Goal: Contribute content: Contribute content

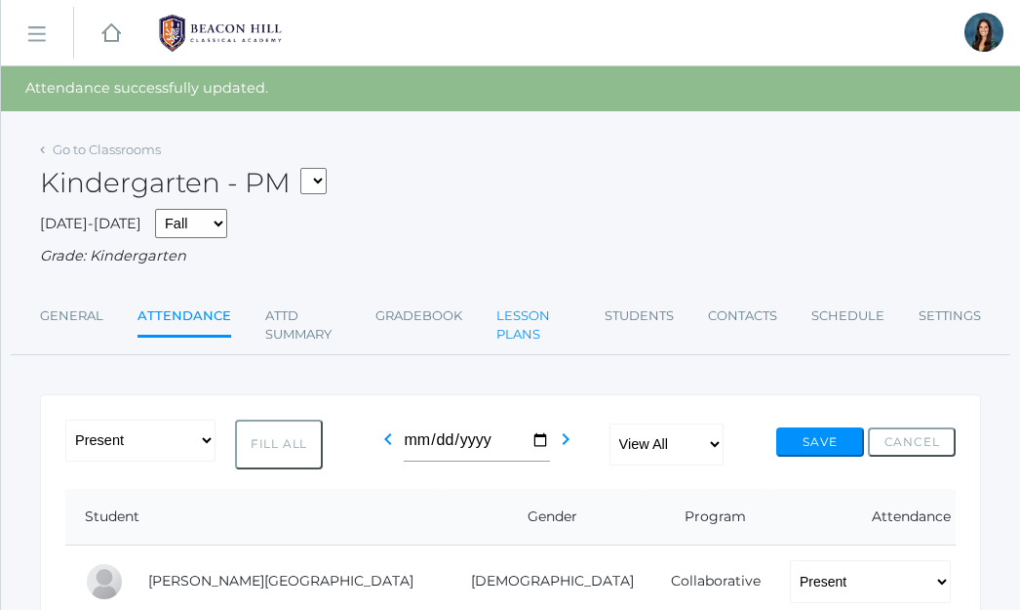
click at [523, 312] on link "Lesson Plans" at bounding box center [534, 326] width 74 height 58
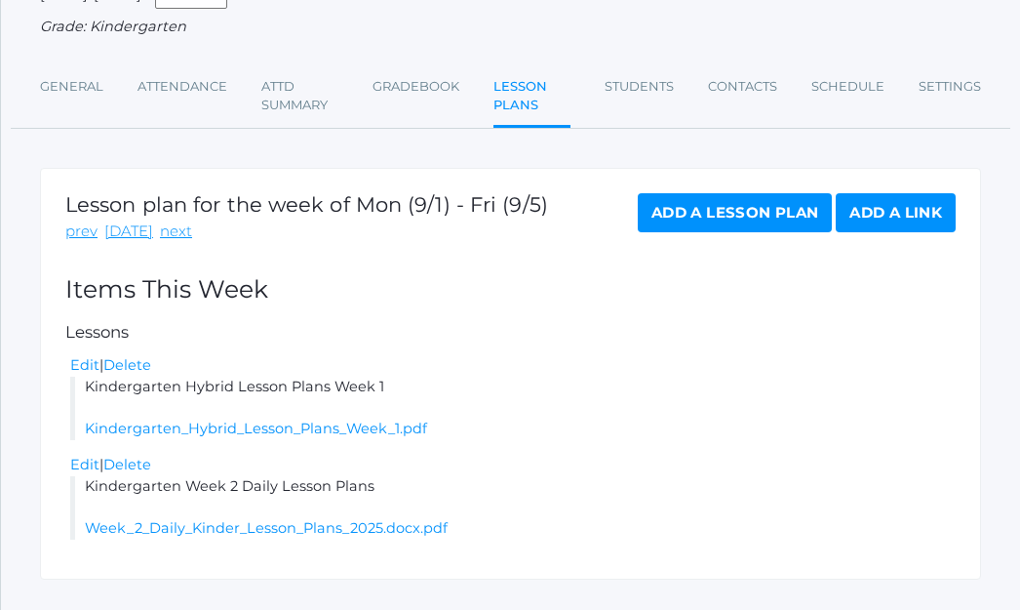
scroll to position [223, 0]
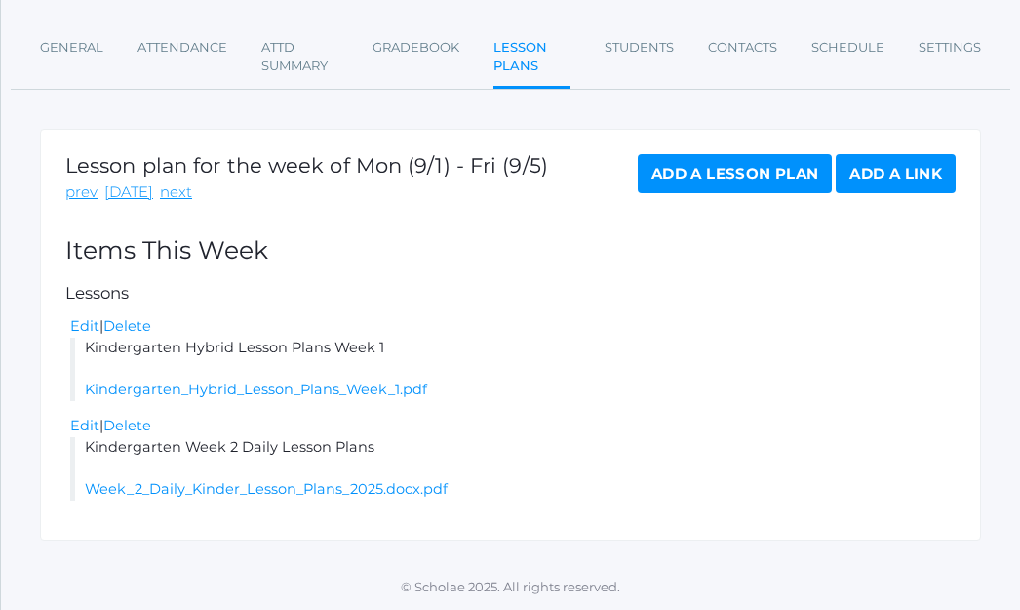
drag, startPoint x: 384, startPoint y: 342, endPoint x: 66, endPoint y: 357, distance: 318.4
click at [62, 357] on div "Lesson plan for the week of Mon (9/1) - Fri (9/5) prev today next Add a Lesson …" at bounding box center [510, 335] width 941 height 412
copy li "Kindergarten Hybrid Lesson Plans Week 1"
click at [160, 189] on link "next" at bounding box center [176, 192] width 32 height 22
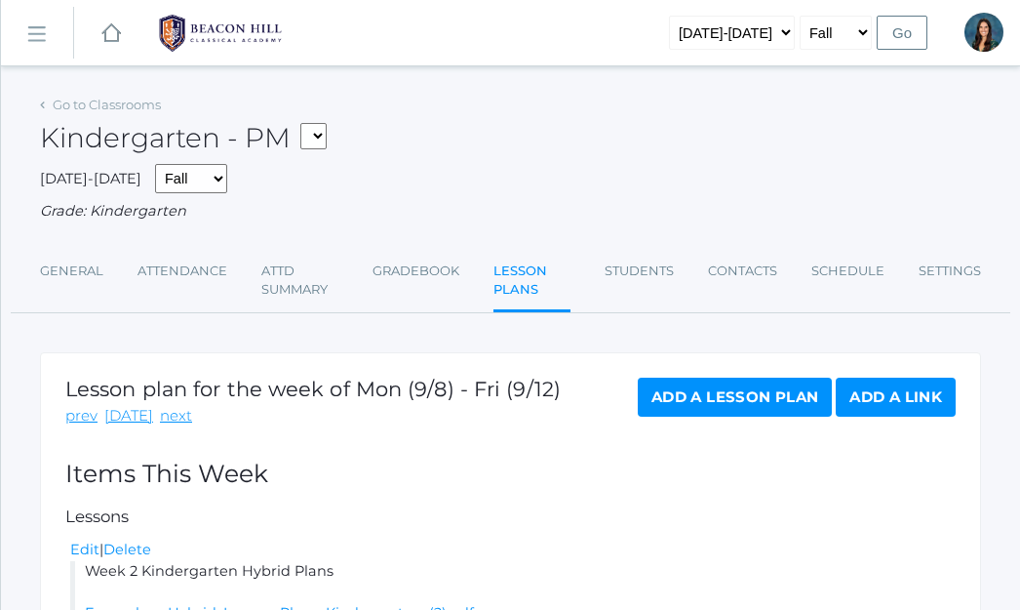
scroll to position [201, 0]
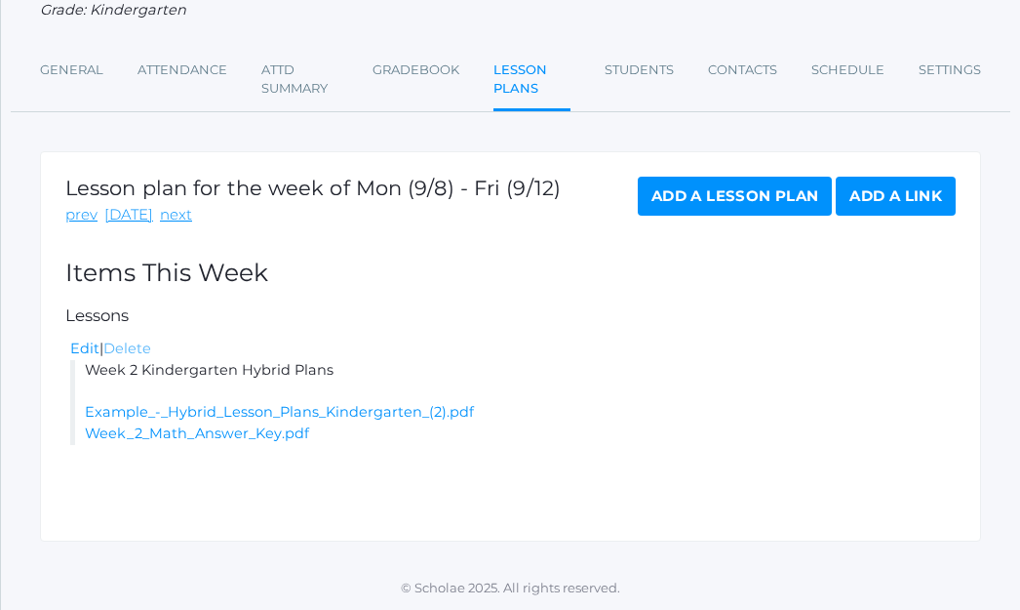
click at [131, 351] on link "Delete" at bounding box center [127, 348] width 48 height 18
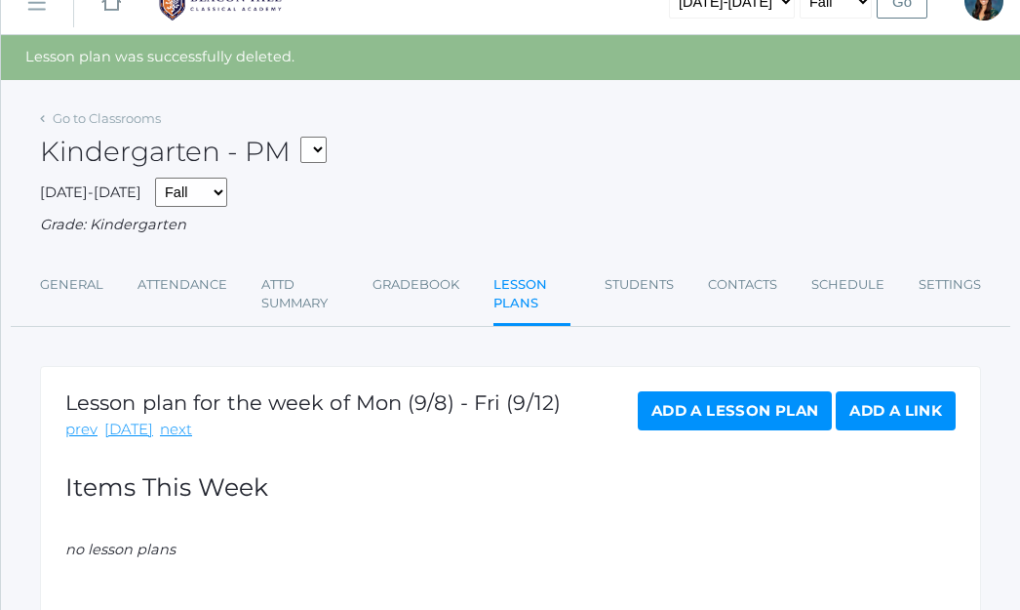
scroll to position [35, 0]
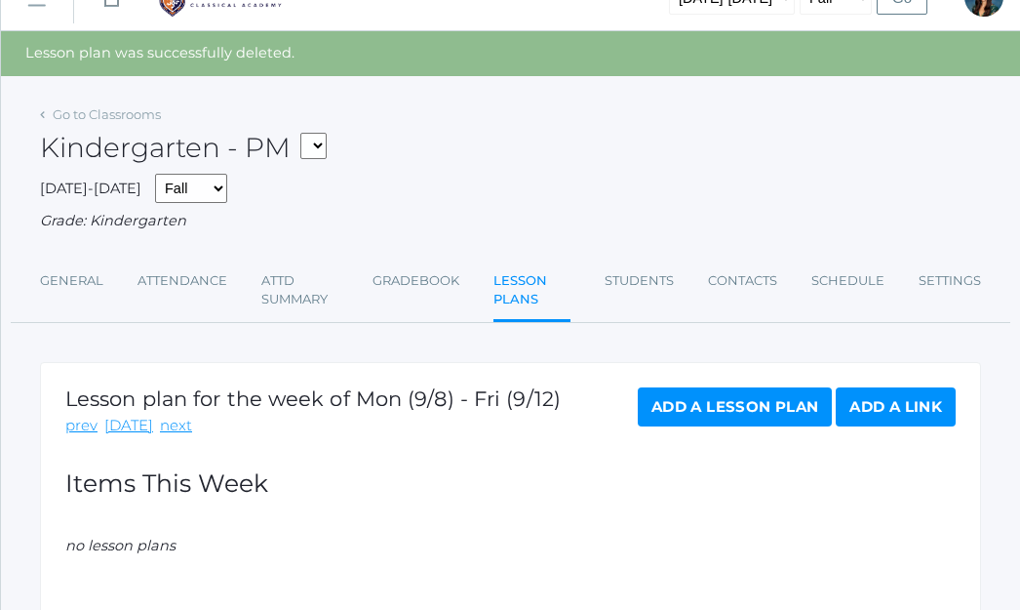
click at [721, 401] on link "Add a Lesson Plan" at bounding box center [735, 406] width 194 height 39
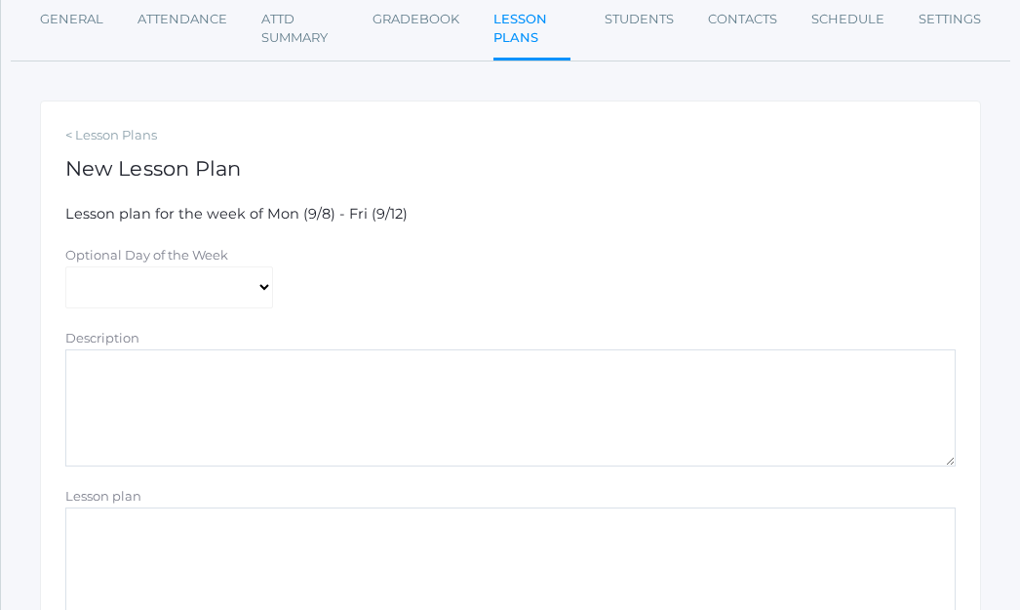
scroll to position [298, 0]
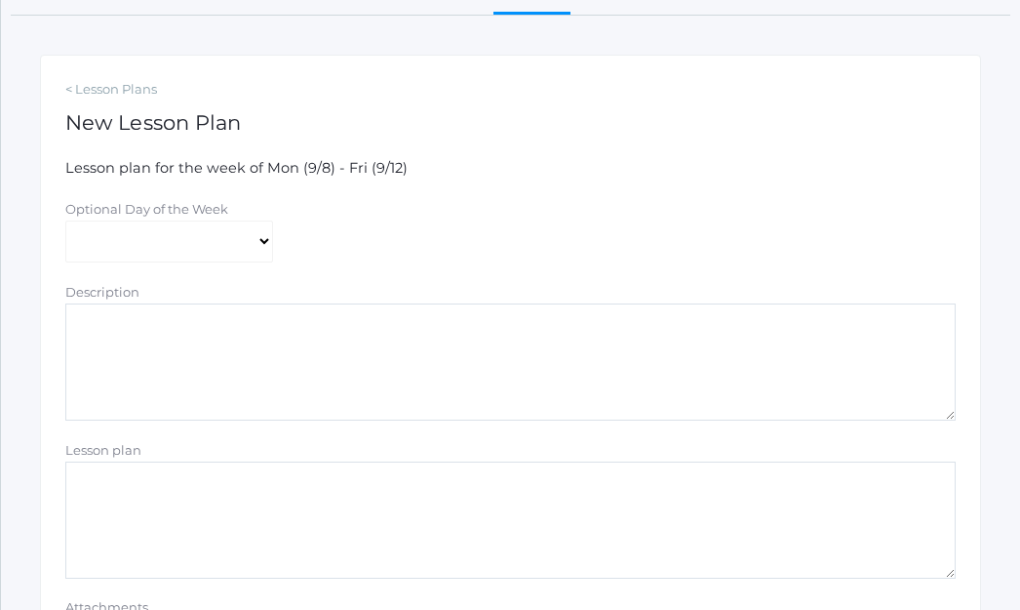
click at [163, 497] on textarea "Lesson plan" at bounding box center [510, 519] width 891 height 117
paste textarea "Kindergarten Hybrid Lesson Plans Week 1"
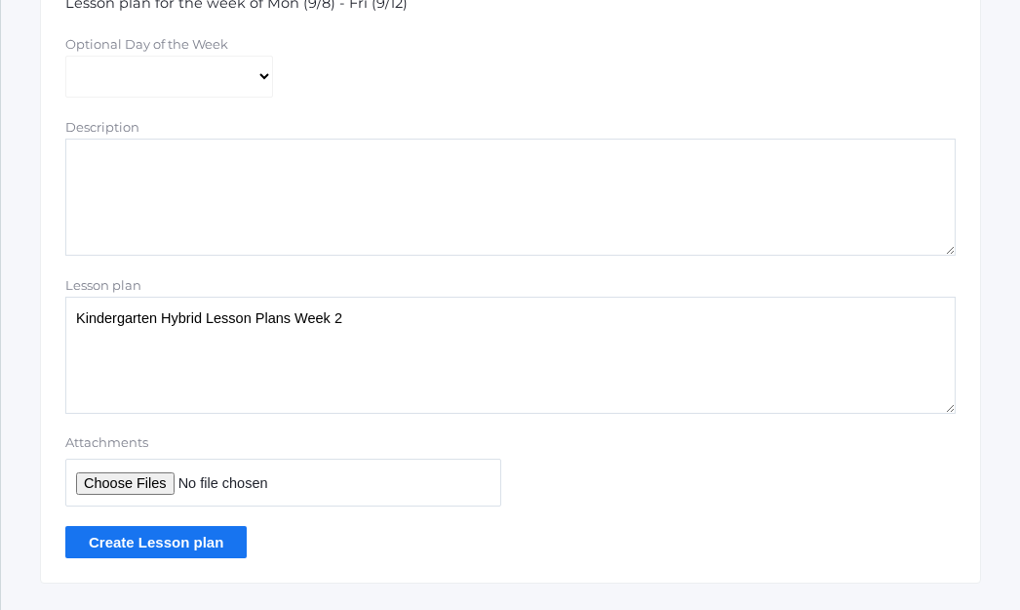
scroll to position [505, 0]
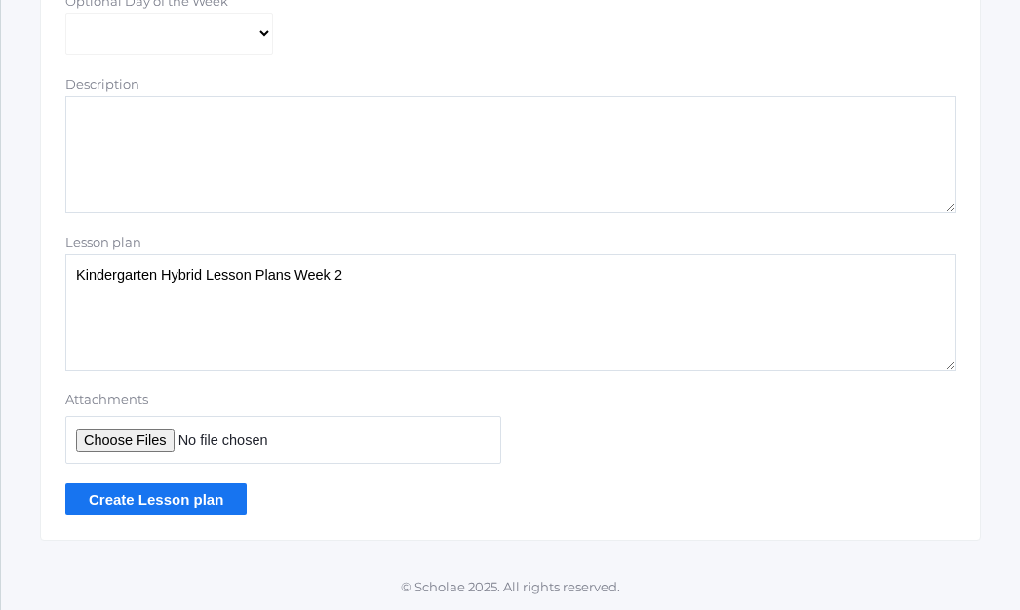
type textarea "Kindergarten Hybrid Lesson Plans Week 2"
click at [135, 439] on input "Attachments" at bounding box center [283, 440] width 436 height 48
type input "C:\fakepath\Kindergarten Hybrid Lesson Plans Week 2.pdf"
click at [229, 495] on input "Create Lesson plan" at bounding box center [155, 499] width 181 height 32
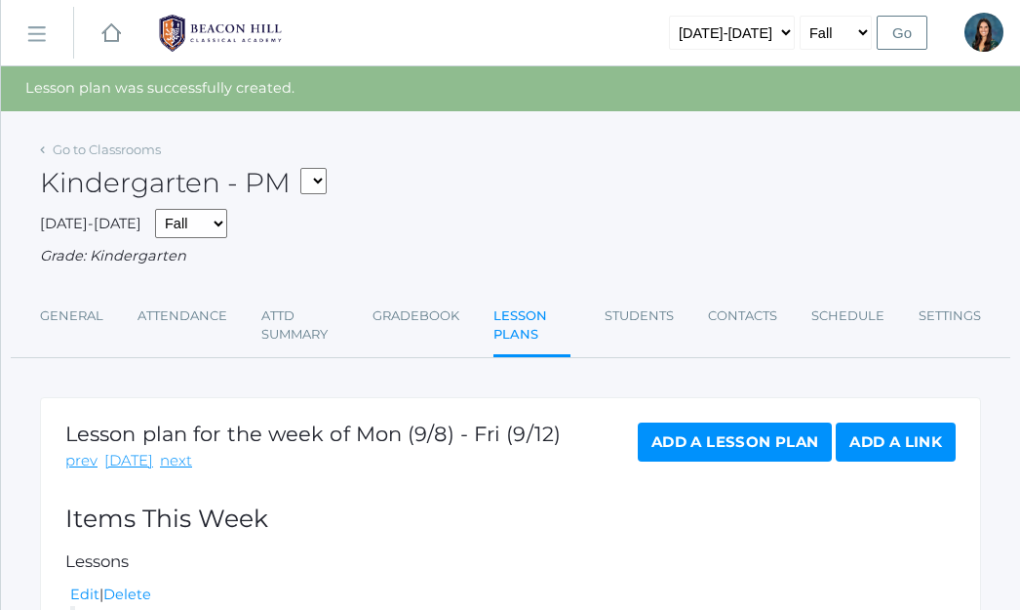
click at [318, 179] on select "*KIND - Kindergarten AM *KIND - Kindergarten PM" at bounding box center [313, 181] width 26 height 26
select select "1957"
click at [306, 168] on select "*KIND - Kindergarten AM *KIND - Kindergarten PM" at bounding box center [313, 181] width 26 height 26
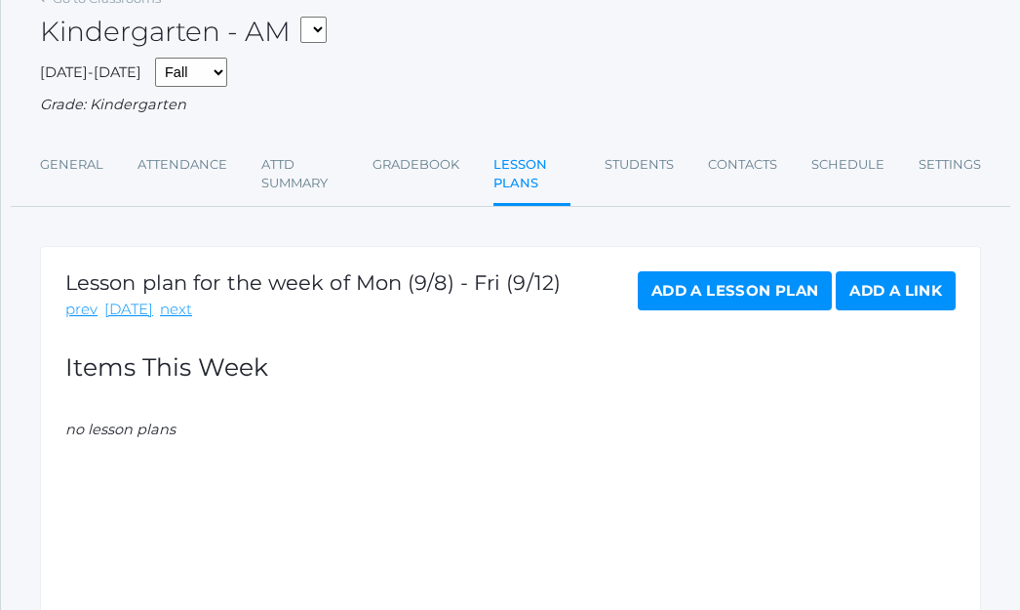
scroll to position [201, 0]
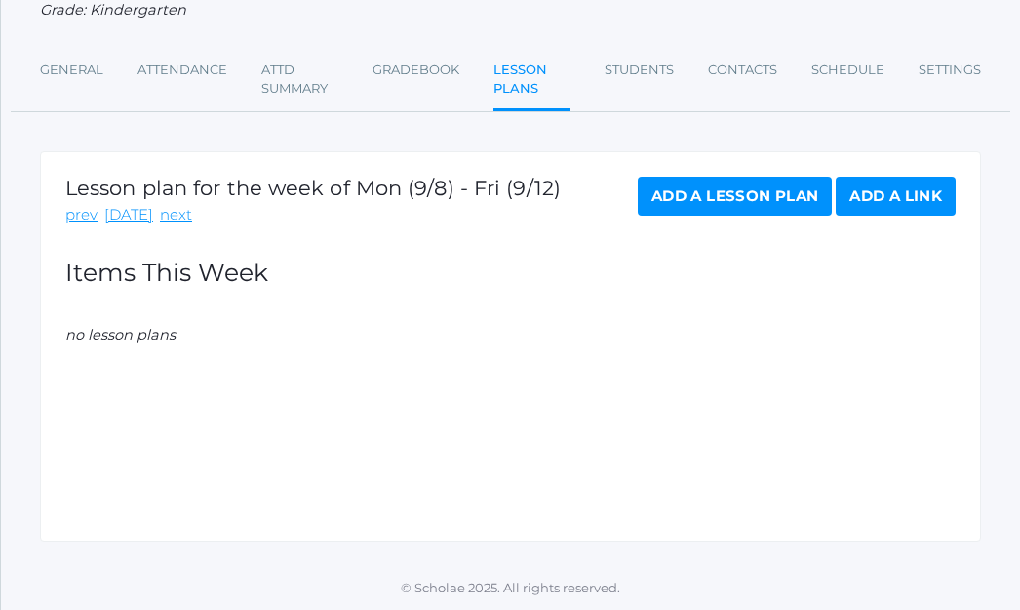
click at [748, 209] on link "Add a Lesson Plan" at bounding box center [735, 196] width 194 height 39
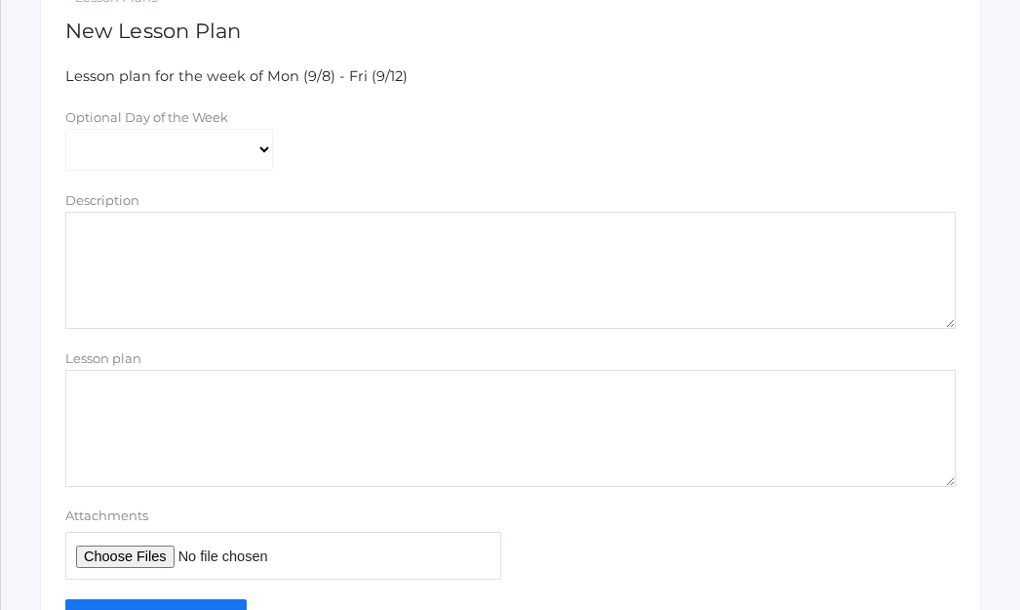
scroll to position [411, 0]
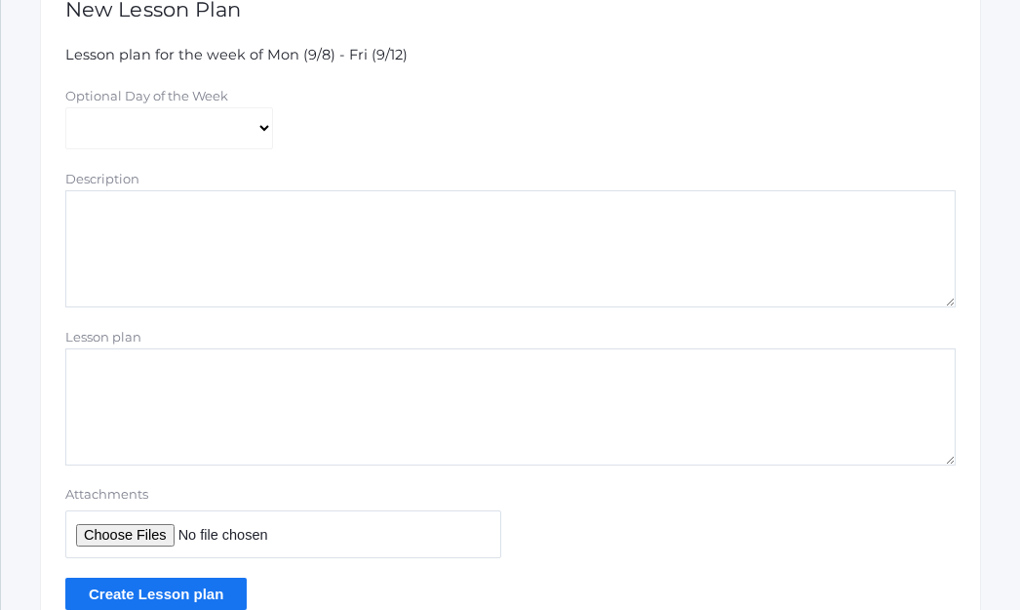
click at [201, 388] on textarea "Lesson plan" at bounding box center [510, 406] width 891 height 117
paste textarea "Kindergarten Hybrid Lesson Plans Week 1"
type textarea "Kindergarten Hybrid Lesson Plans Week 2"
click at [162, 533] on input "Attachments" at bounding box center [283, 534] width 436 height 48
type input "C:\fakepath\Kindergarten Hybrid Lesson Plans Week 2.pdf"
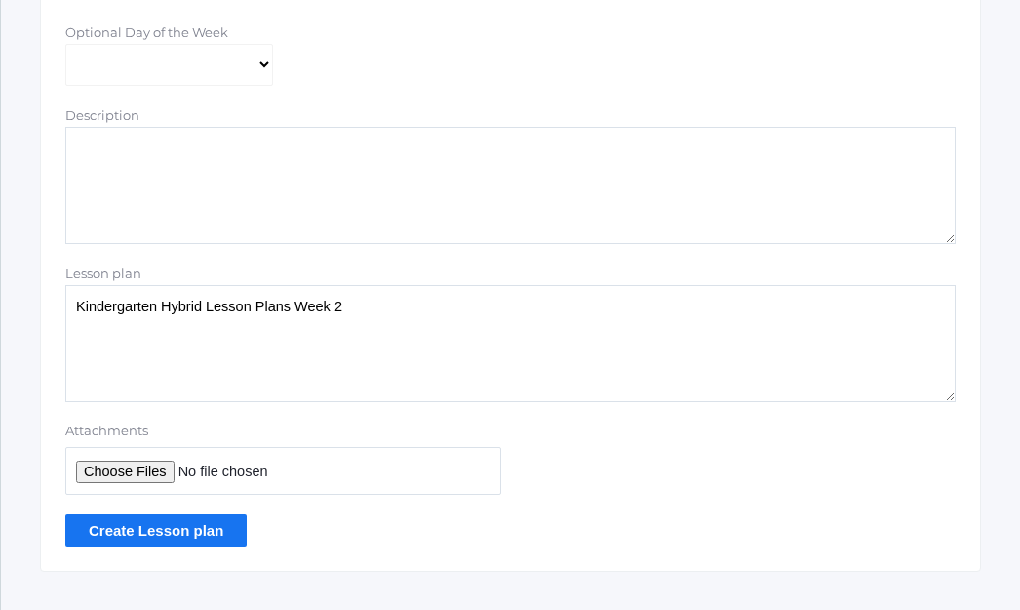
scroll to position [487, 0]
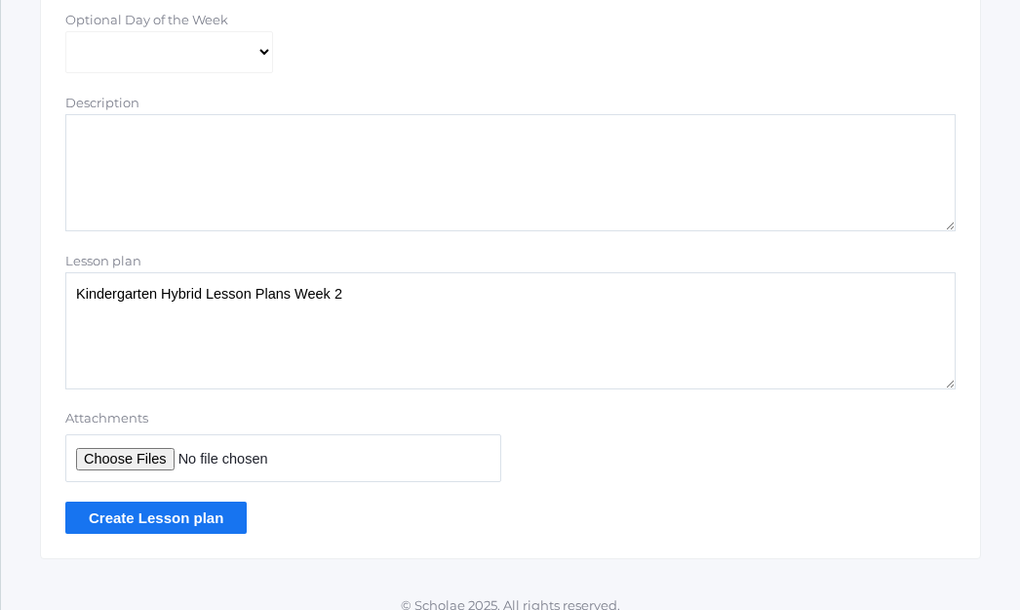
click at [185, 513] on input "Create Lesson plan" at bounding box center [155, 517] width 181 height 32
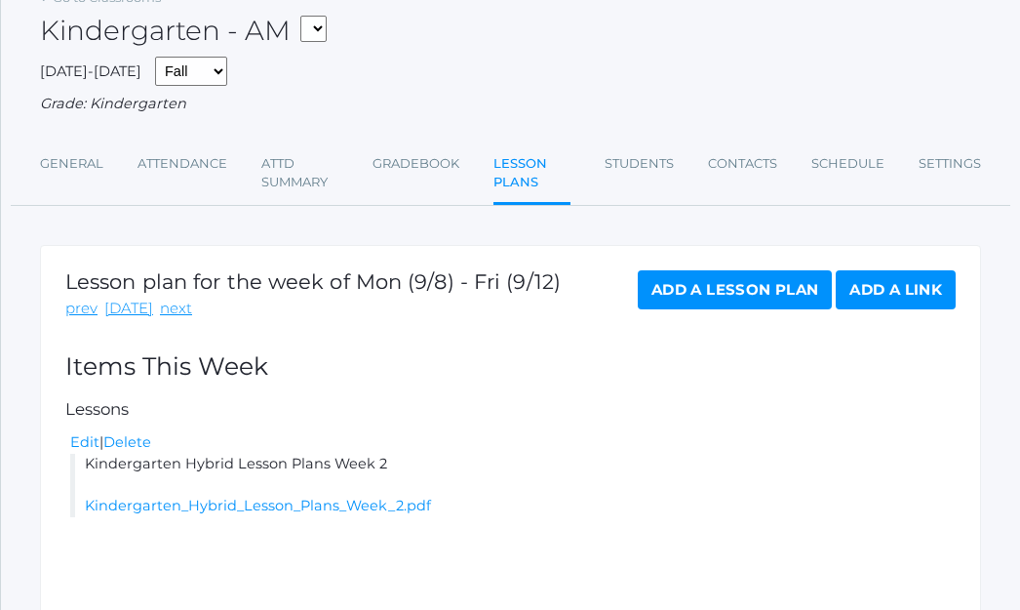
scroll to position [166, 0]
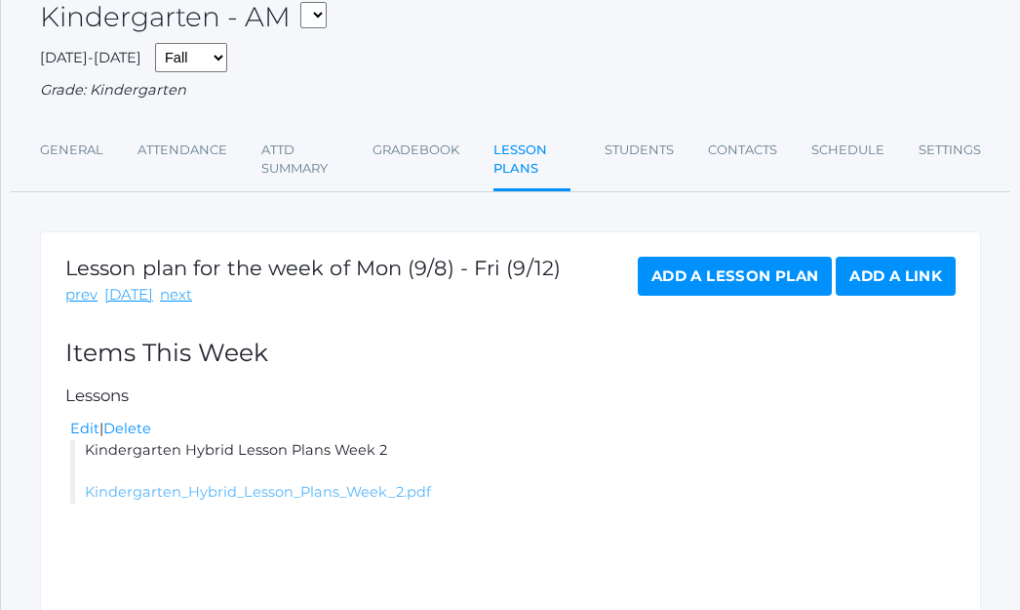
click at [189, 490] on link "Kindergarten_Hybrid_Lesson_Plans_Week_2.pdf" at bounding box center [258, 492] width 346 height 18
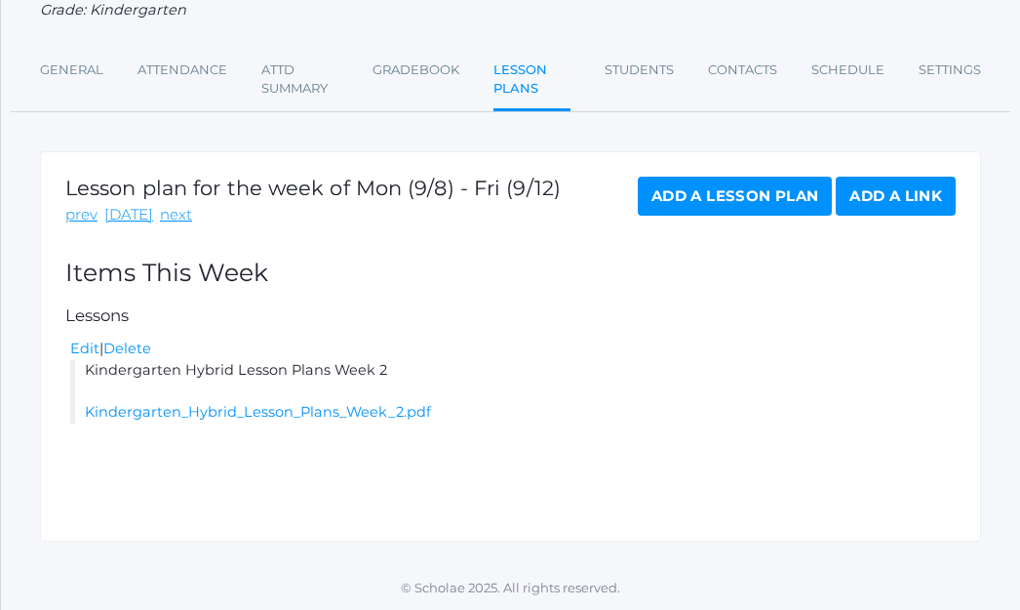
scroll to position [245, 0]
click at [81, 344] on link "Edit" at bounding box center [84, 349] width 29 height 18
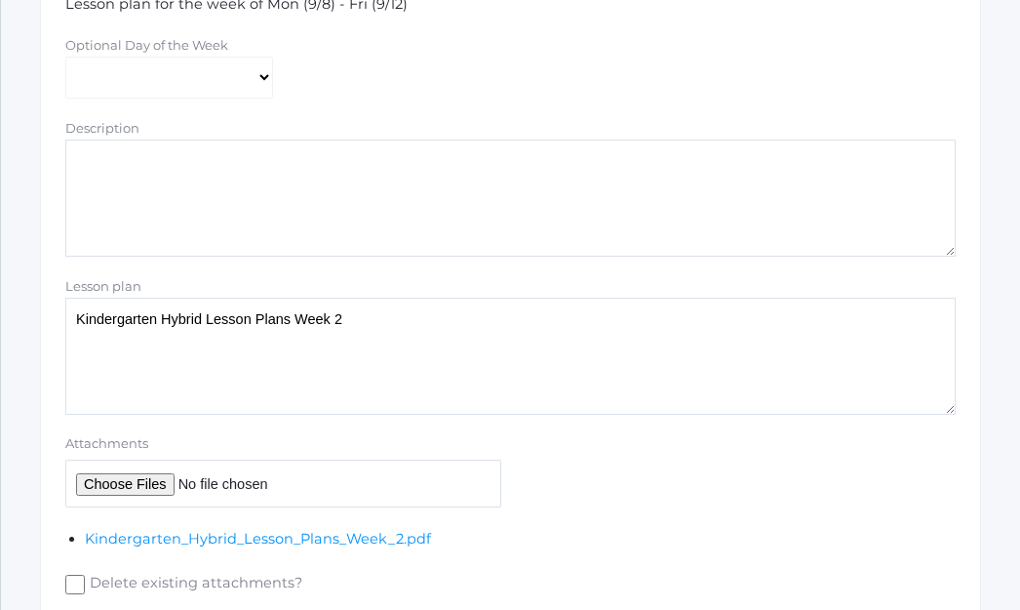
scroll to position [489, 0]
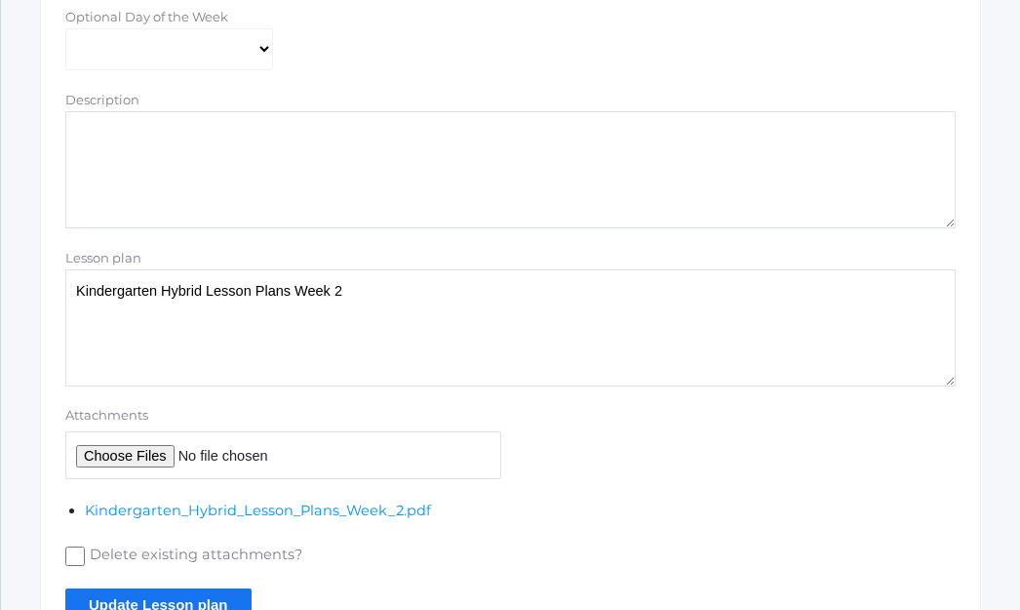
click at [102, 459] on input "Attachments" at bounding box center [283, 455] width 436 height 48
type input "C:\fakepath\Number-Formation-Rhymes-Pin.jpg"
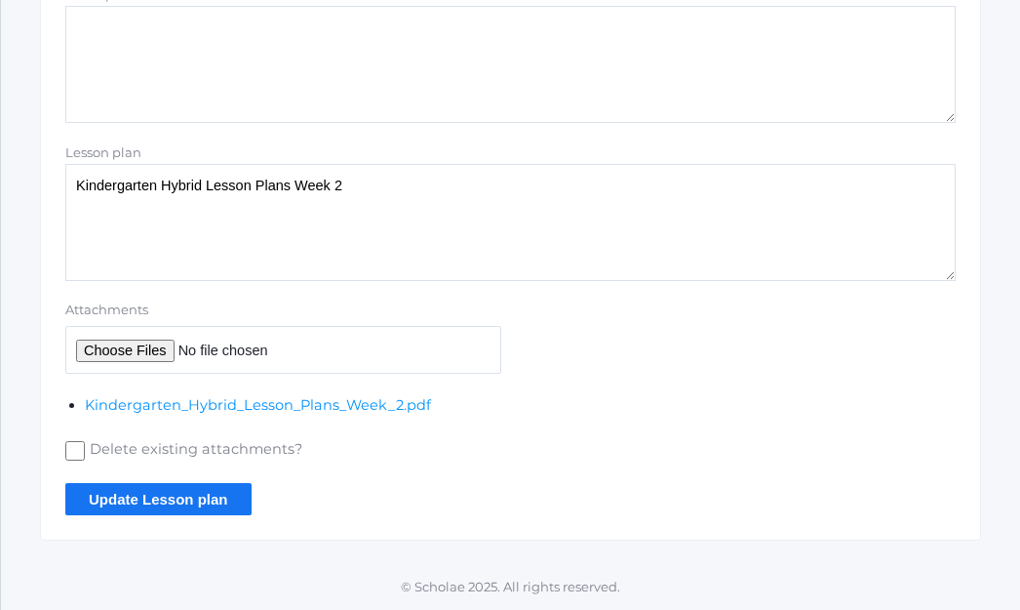
click at [230, 504] on input "Update Lesson plan" at bounding box center [158, 499] width 186 height 32
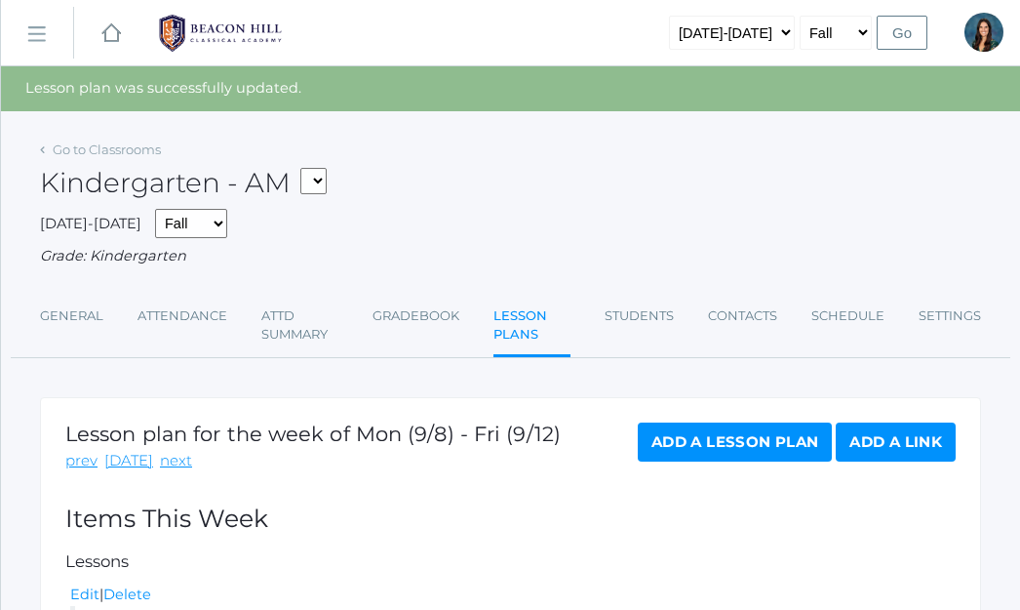
click at [322, 180] on select "*KIND - Kindergarten AM *KIND - Kindergarten PM" at bounding box center [313, 181] width 26 height 26
select select "2131"
click at [306, 168] on select "*KIND - Kindergarten AM *KIND - Kindergarten PM" at bounding box center [313, 181] width 26 height 26
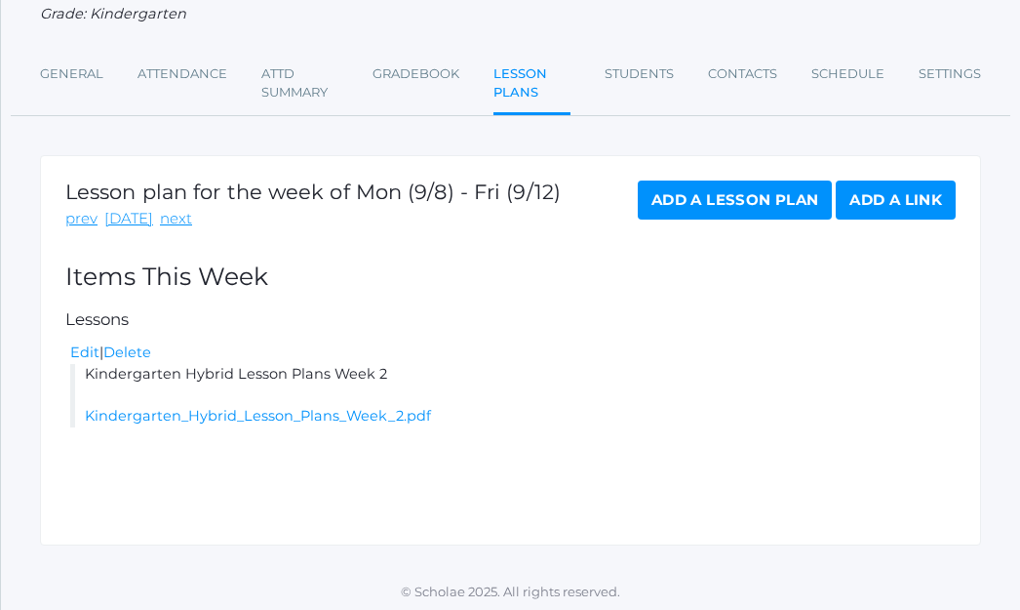
scroll to position [201, 0]
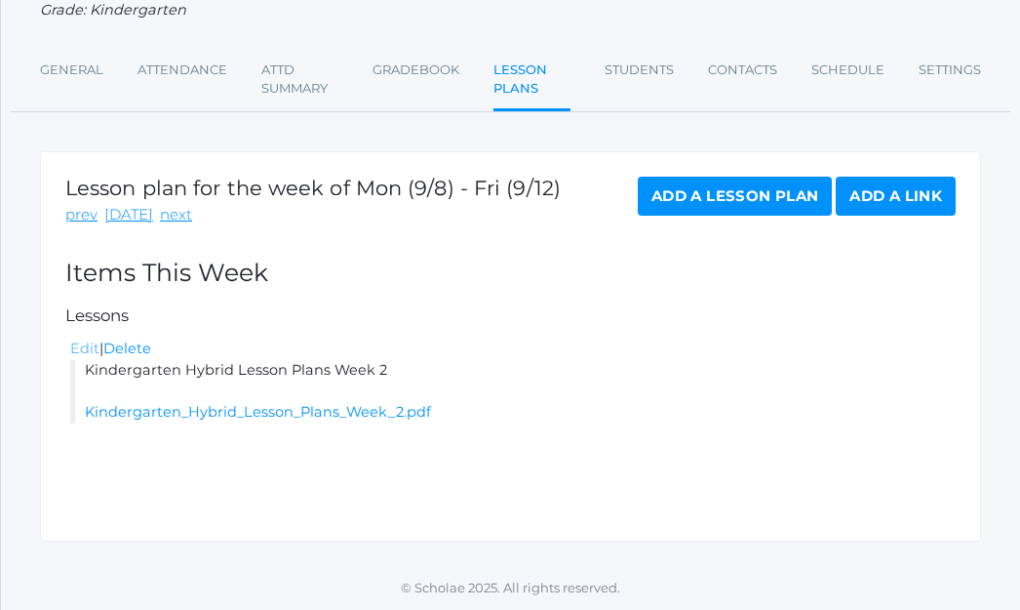
click at [85, 351] on link "Edit" at bounding box center [84, 348] width 29 height 18
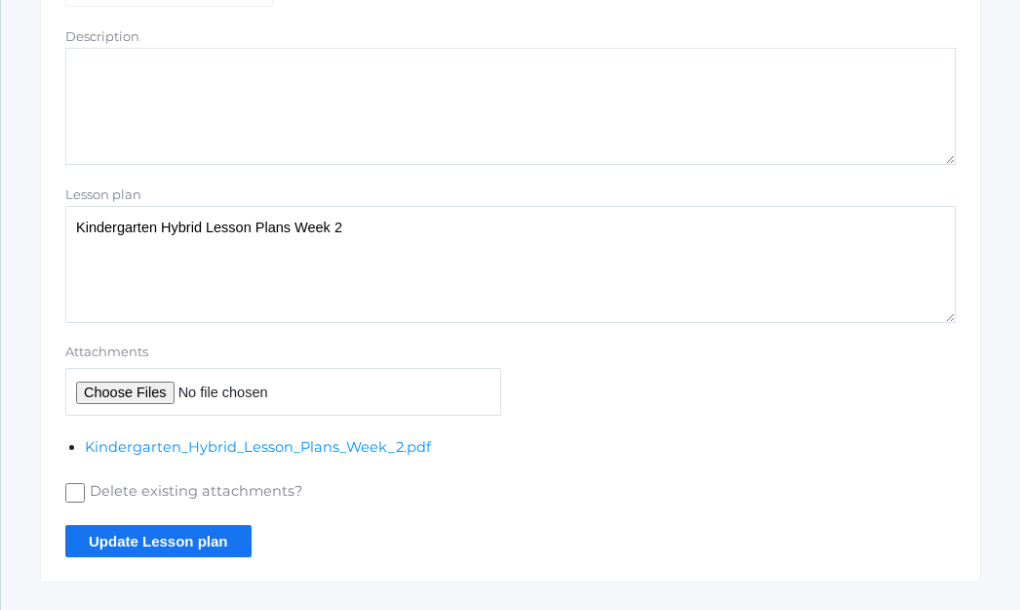
scroll to position [592, 0]
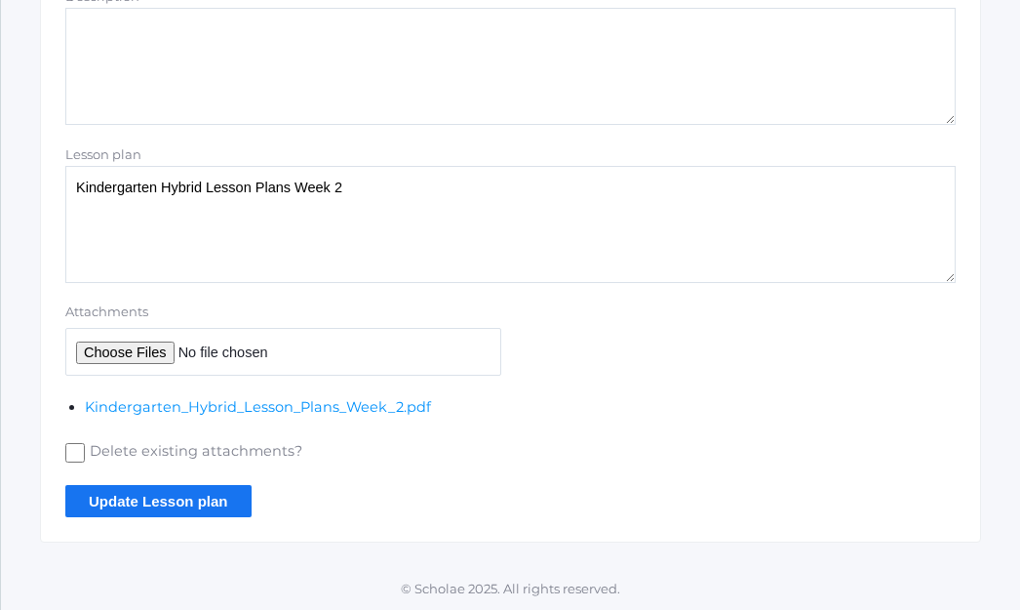
click at [100, 358] on input "Attachments" at bounding box center [283, 352] width 436 height 48
type input "C:\fakepath\Number-Formation-Rhymes-Pin.jpg"
click at [174, 512] on input "Update Lesson plan" at bounding box center [158, 501] width 186 height 32
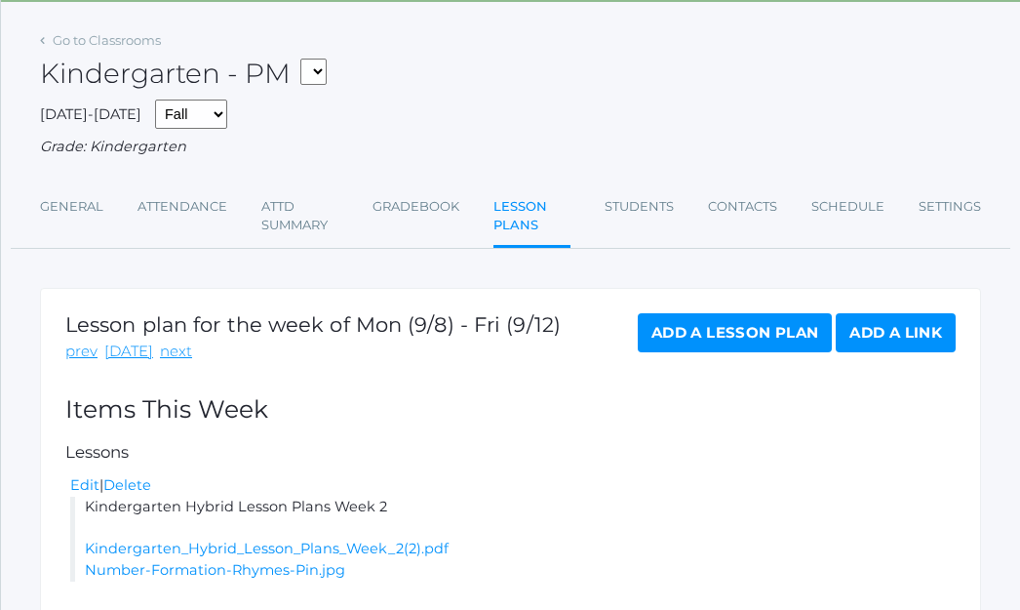
scroll to position [246, 0]
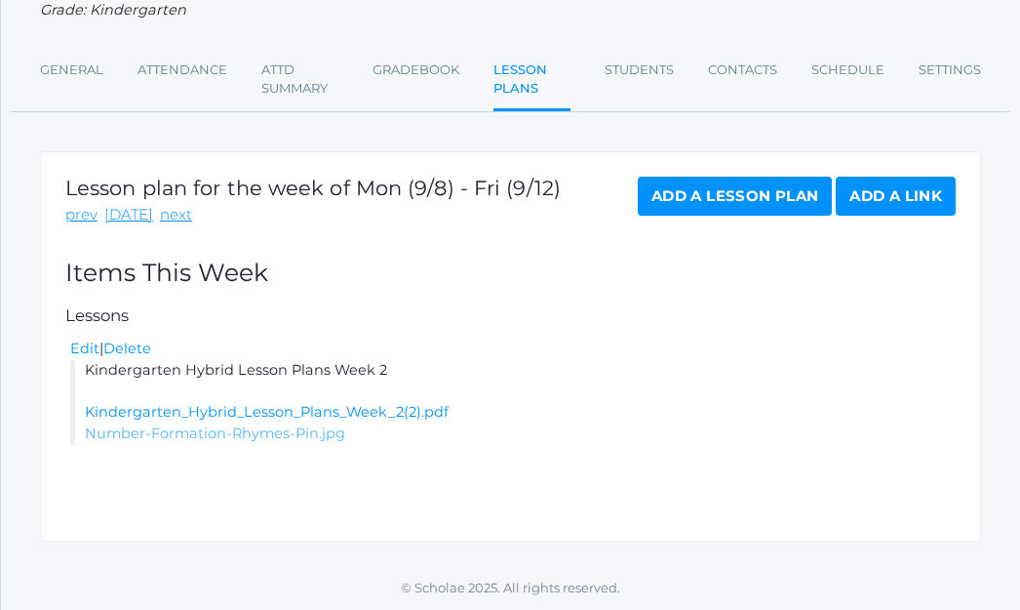
click at [161, 433] on link "Number-Formation-Rhymes-Pin.jpg" at bounding box center [215, 433] width 260 height 18
